Goal: Transaction & Acquisition: Purchase product/service

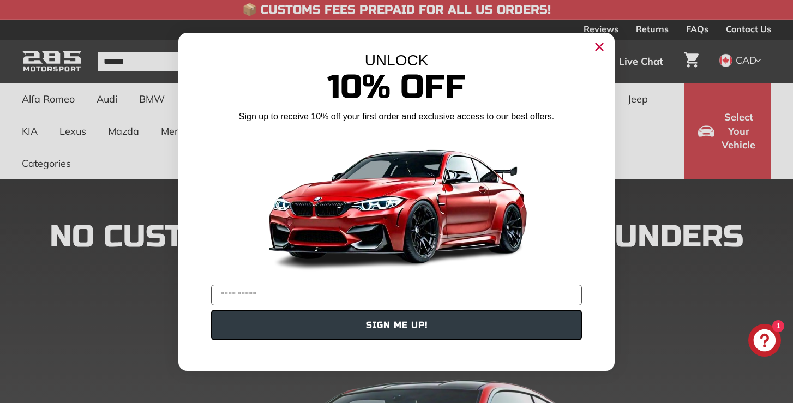
click at [601, 45] on icon "Close dialog" at bounding box center [599, 46] width 7 height 7
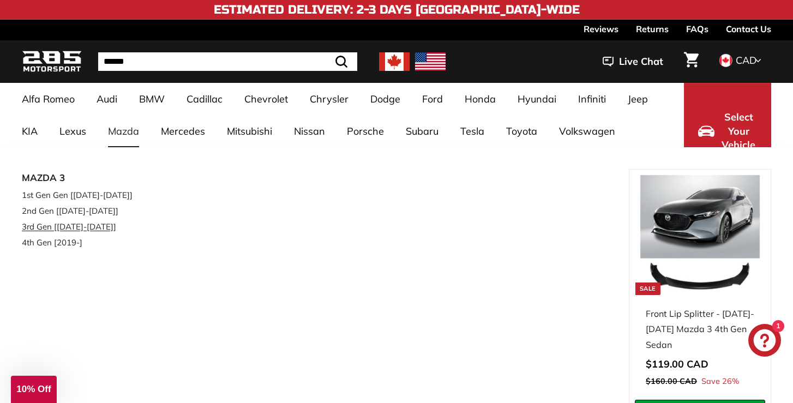
click at [98, 226] on link "3rd Gen [[DATE]-[DATE]]" at bounding box center [83, 227] width 123 height 16
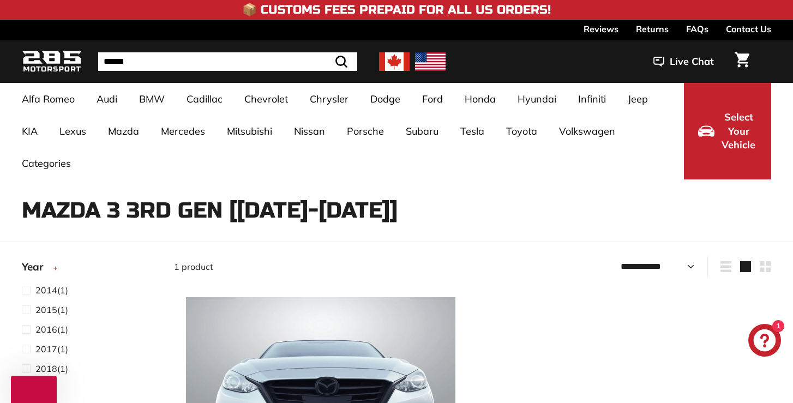
select select "**********"
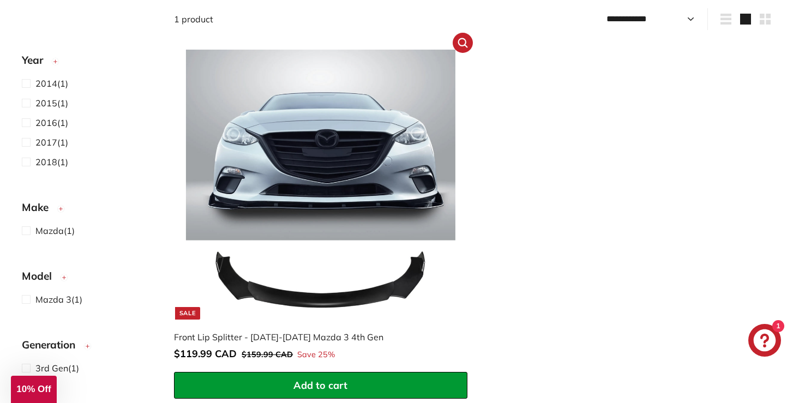
scroll to position [246, 0]
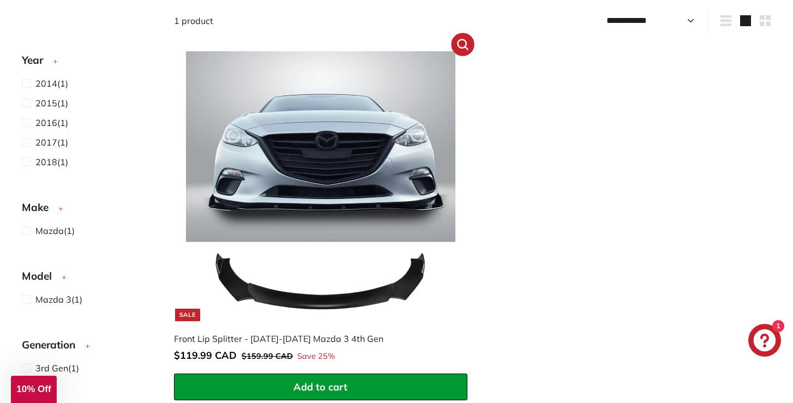
click at [464, 45] on icon ".cls-1{fill:none;stroke:#000;stroke-miterlimit:10;stroke-width:2px}" at bounding box center [463, 44] width 14 height 14
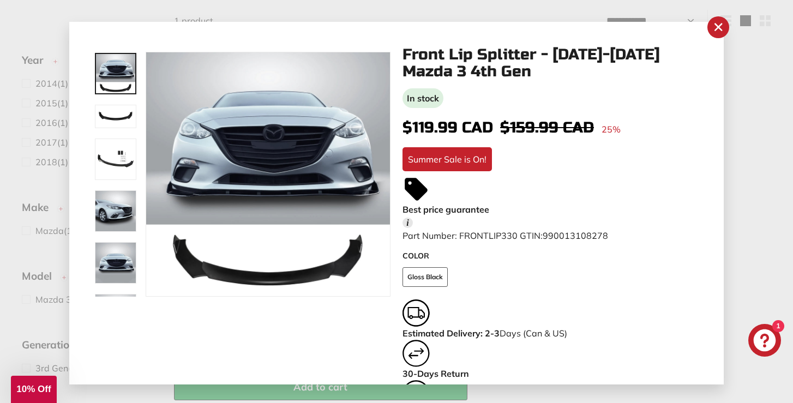
click at [105, 117] on img at bounding box center [115, 116] width 41 height 23
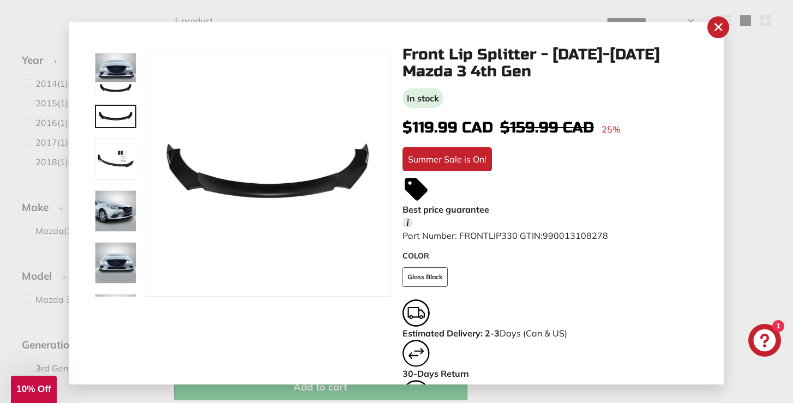
click at [109, 139] on img at bounding box center [115, 159] width 41 height 41
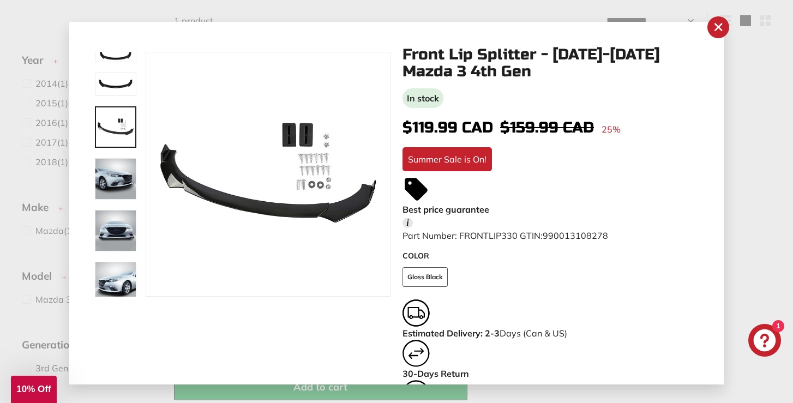
click at [119, 200] on div at bounding box center [116, 179] width 44 height 44
click at [115, 180] on img at bounding box center [115, 178] width 41 height 41
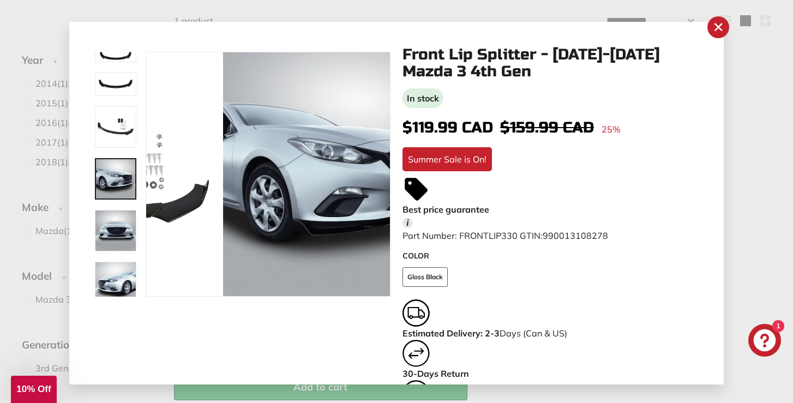
scroll to position [84, 0]
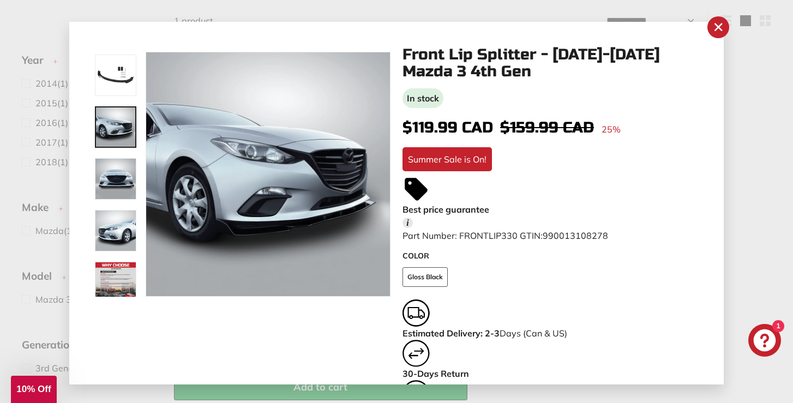
click at [116, 214] on img at bounding box center [115, 230] width 41 height 41
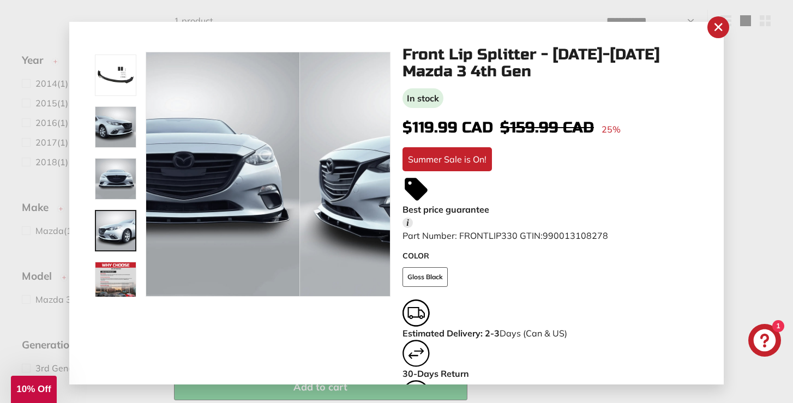
scroll to position [92, 0]
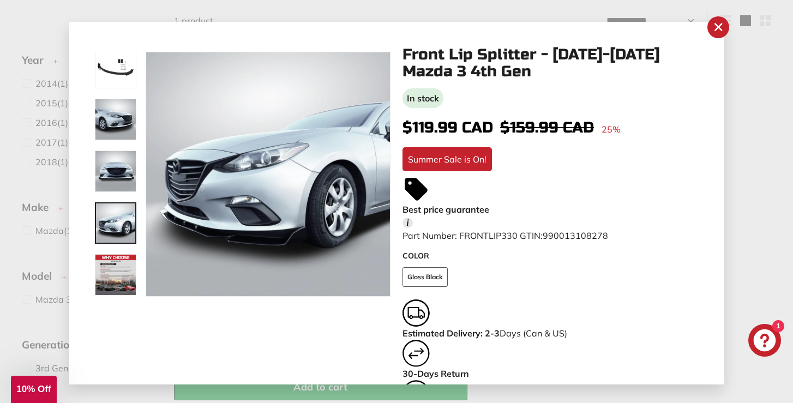
click at [122, 234] on link at bounding box center [115, 222] width 41 height 41
click at [122, 255] on img at bounding box center [115, 274] width 41 height 41
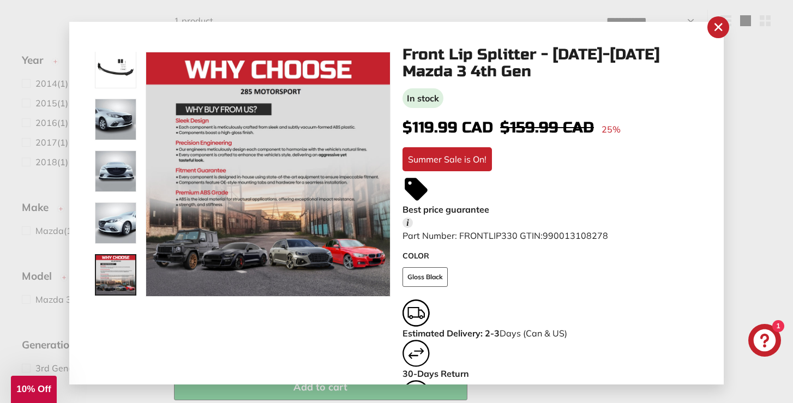
click at [698, 23] on div ".cls-1{fill:none;stroke:#000;stroke-miterlimit:10;stroke-width:2px} .cls-1{fill…" at bounding box center [396, 203] width 655 height 363
click at [728, 30] on button ".cls-1{fill:none;stroke:#000;stroke-miterlimit:10;stroke-width:2px} "Close (esc…" at bounding box center [718, 26] width 23 height 23
